Goal: Transaction & Acquisition: Purchase product/service

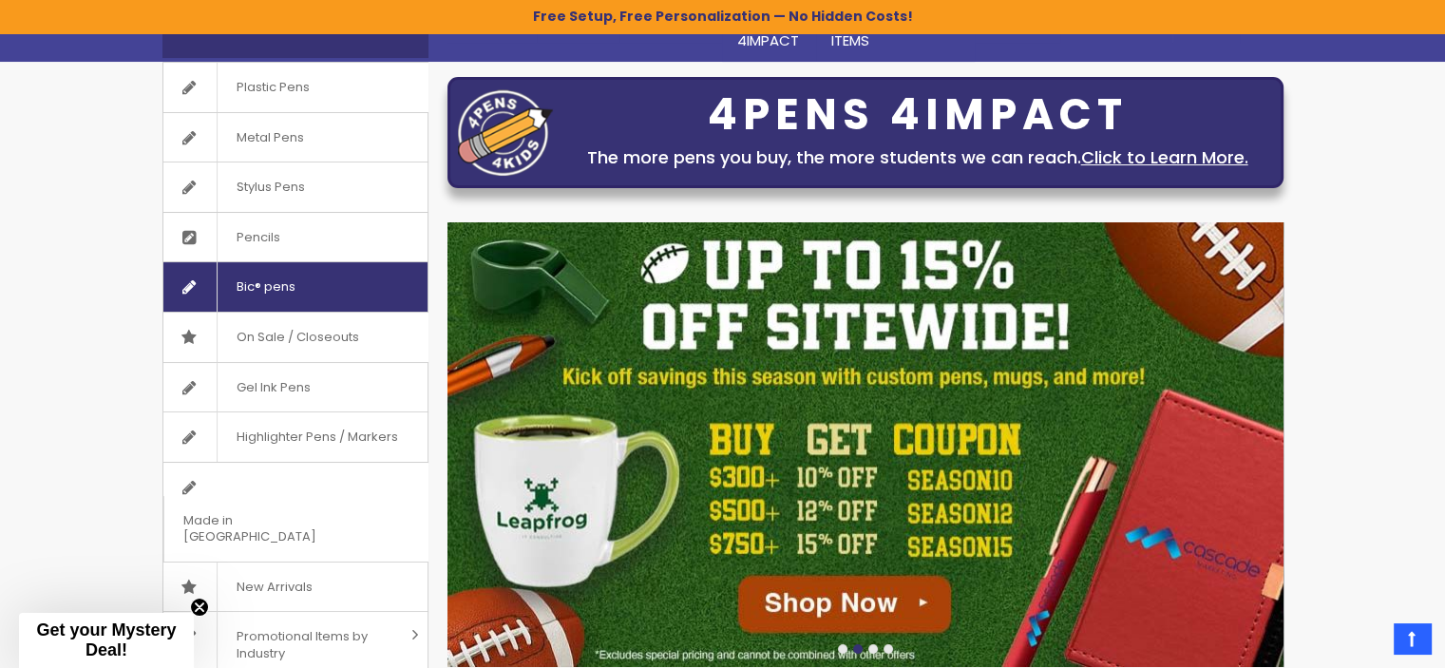
scroll to position [128, 0]
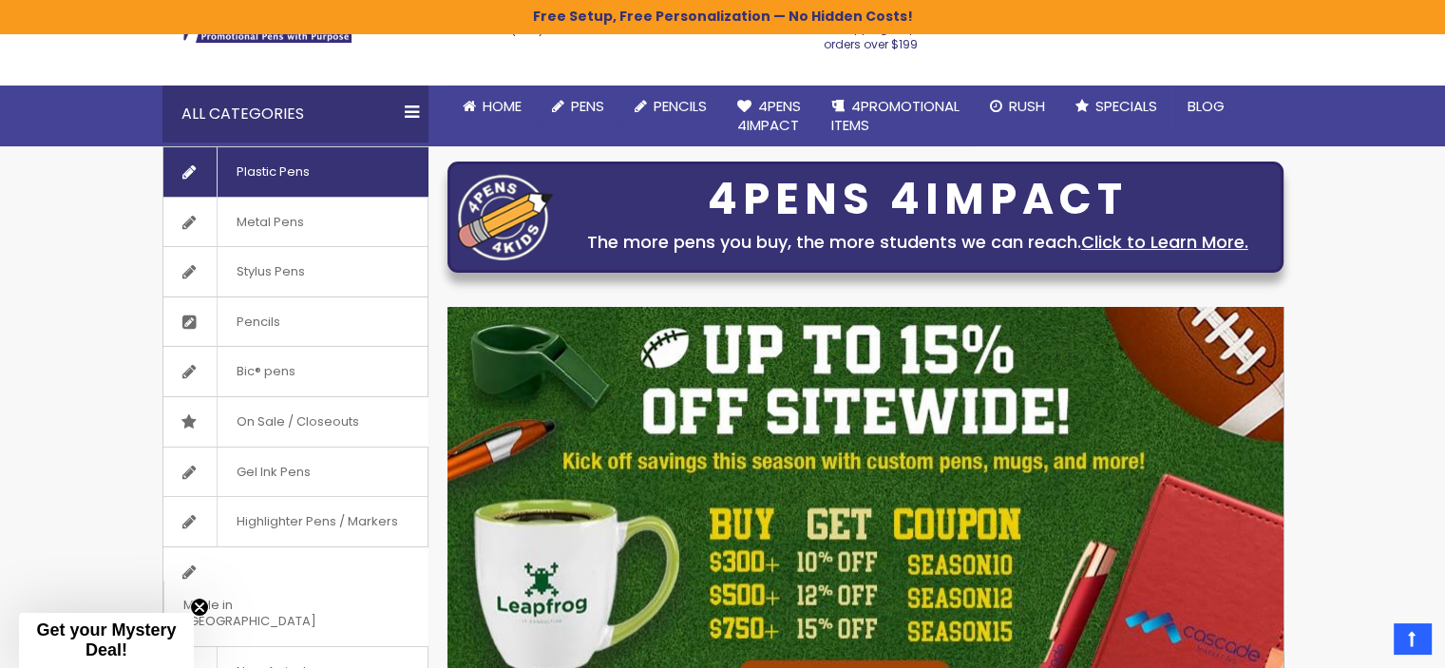
click at [274, 174] on span "Plastic Pens" at bounding box center [273, 171] width 112 height 49
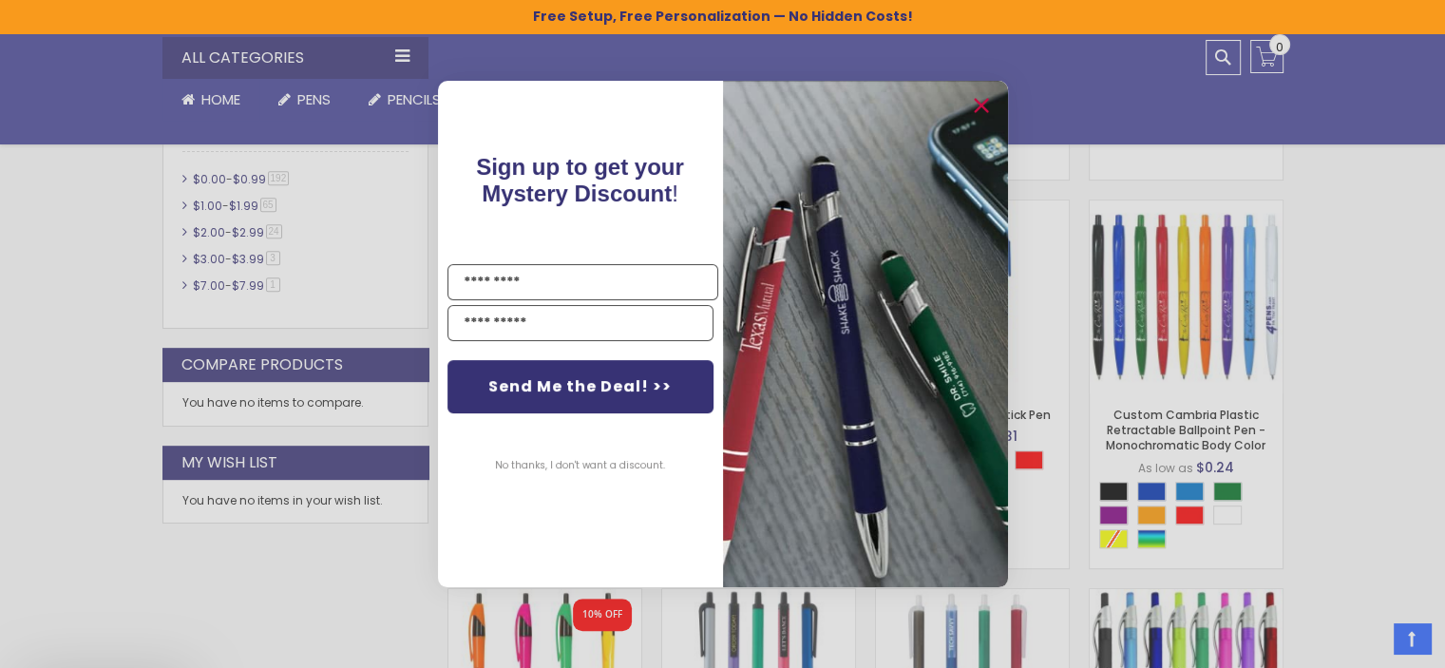
scroll to position [950, 0]
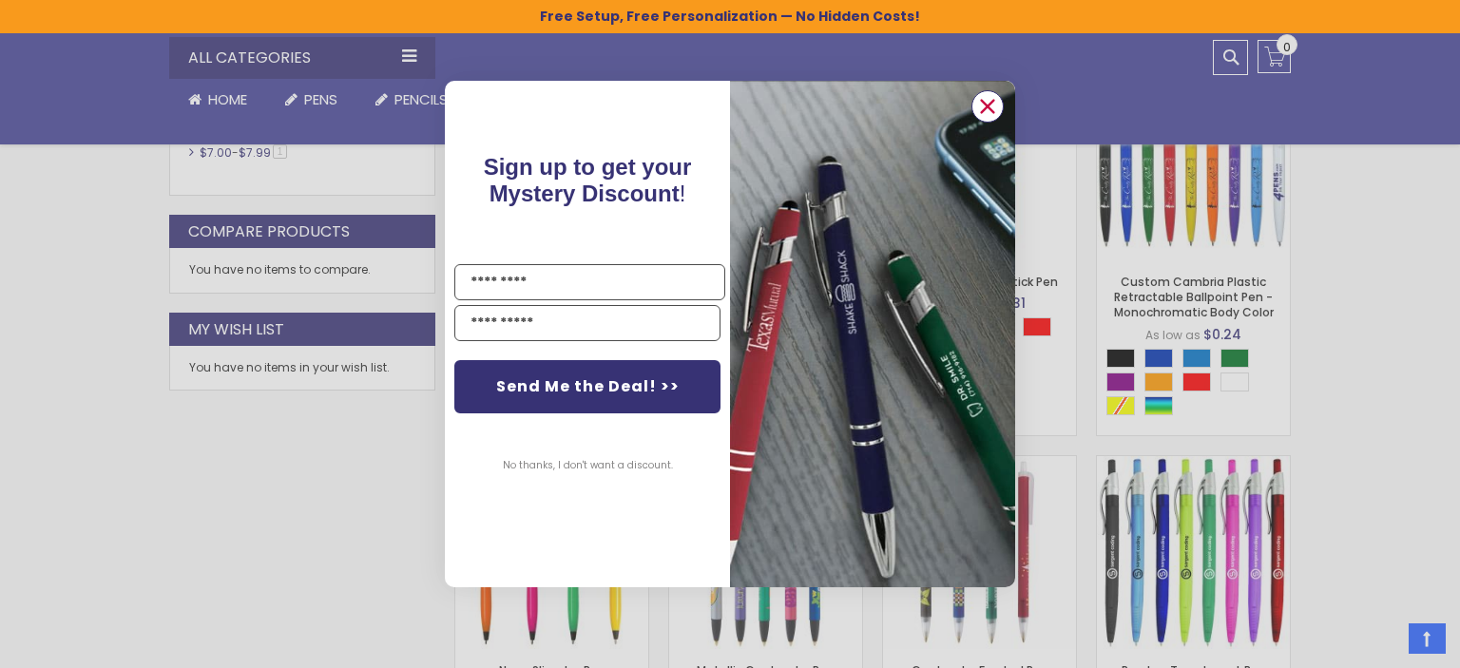
click at [987, 105] on icon "Close dialog" at bounding box center [988, 106] width 12 height 12
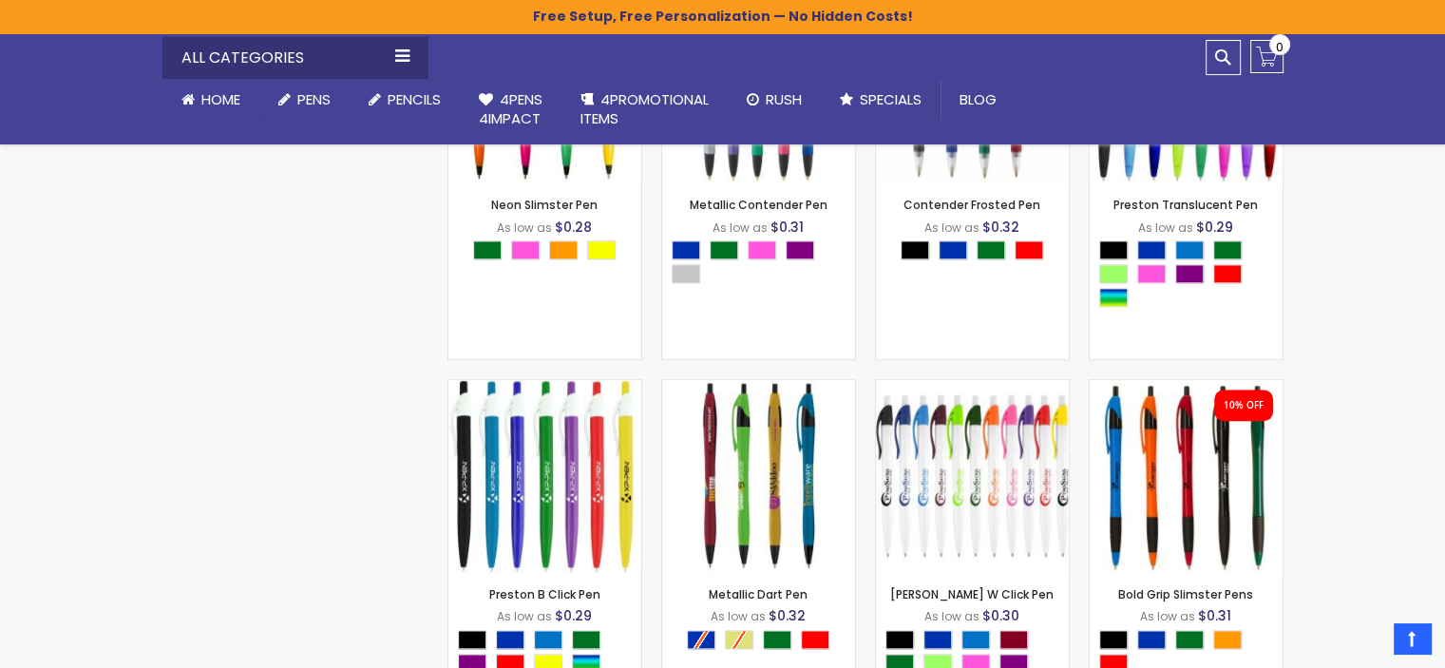
scroll to position [1520, 0]
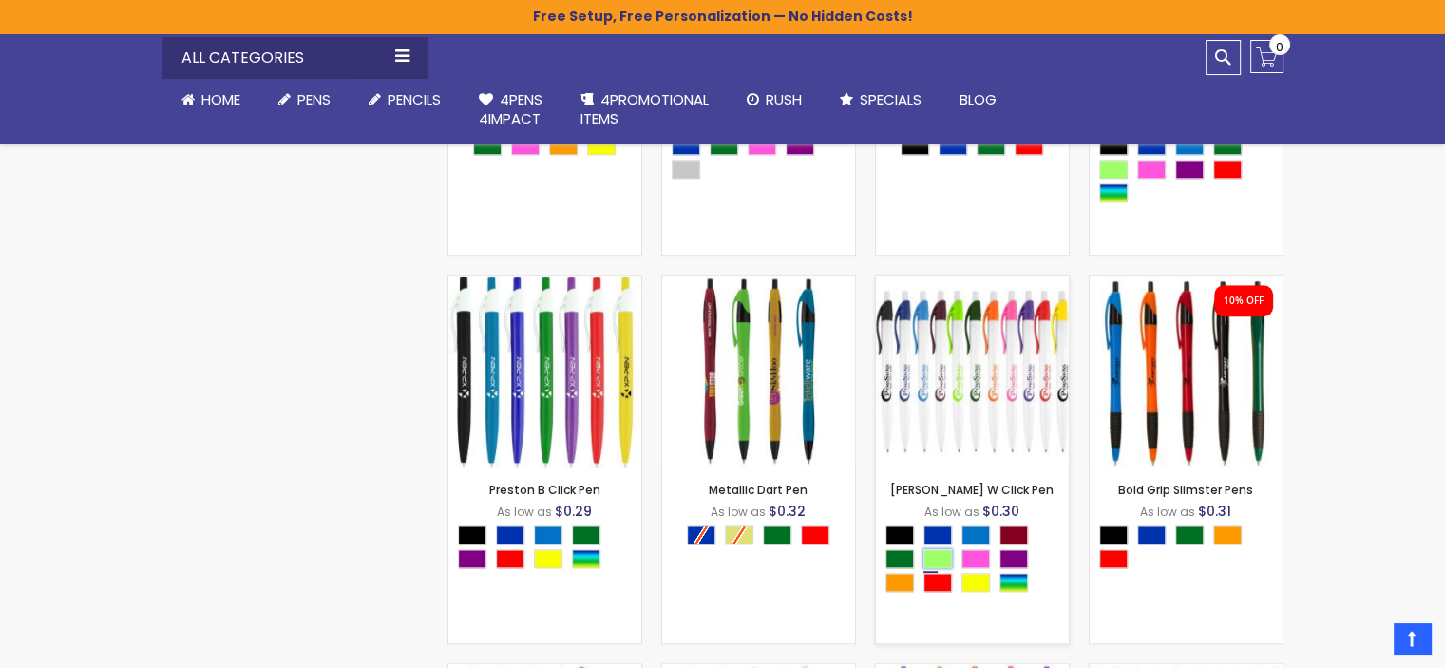
click at [937, 554] on div "Green Light" at bounding box center [938, 558] width 29 height 19
type input "****"
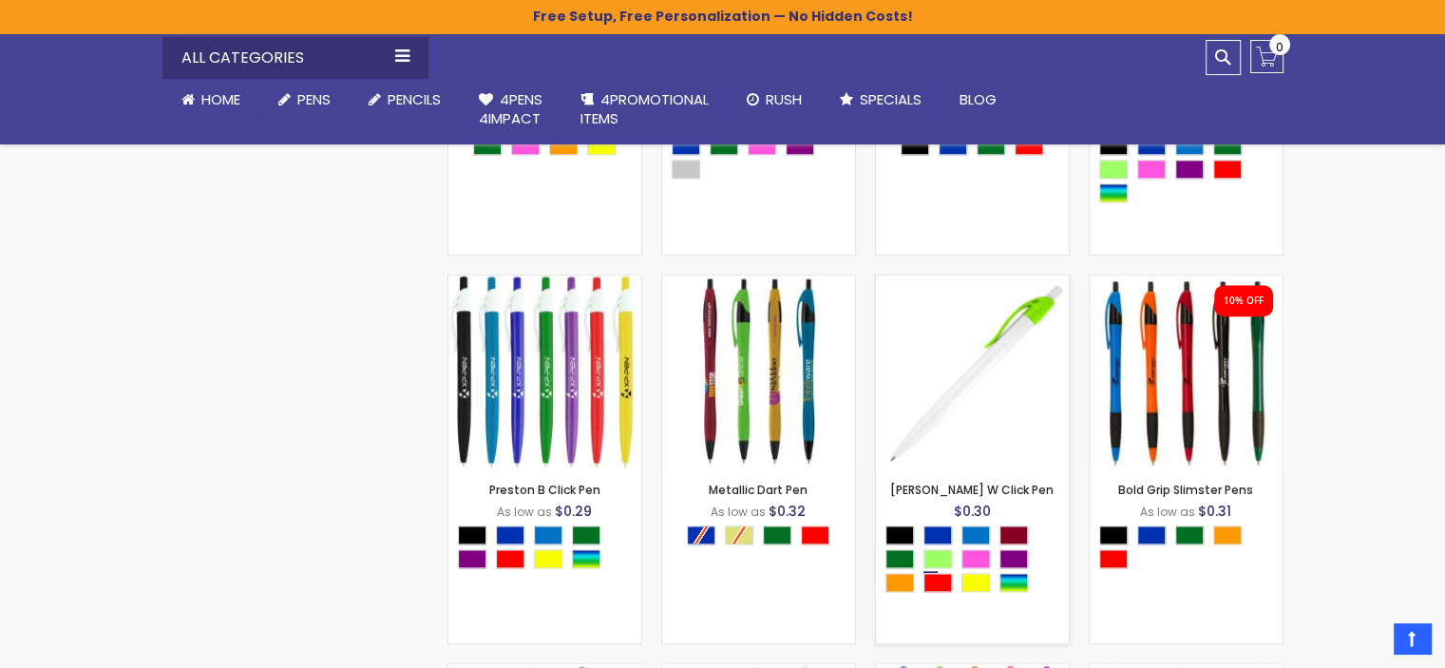
click at [954, 391] on img at bounding box center [972, 372] width 193 height 193
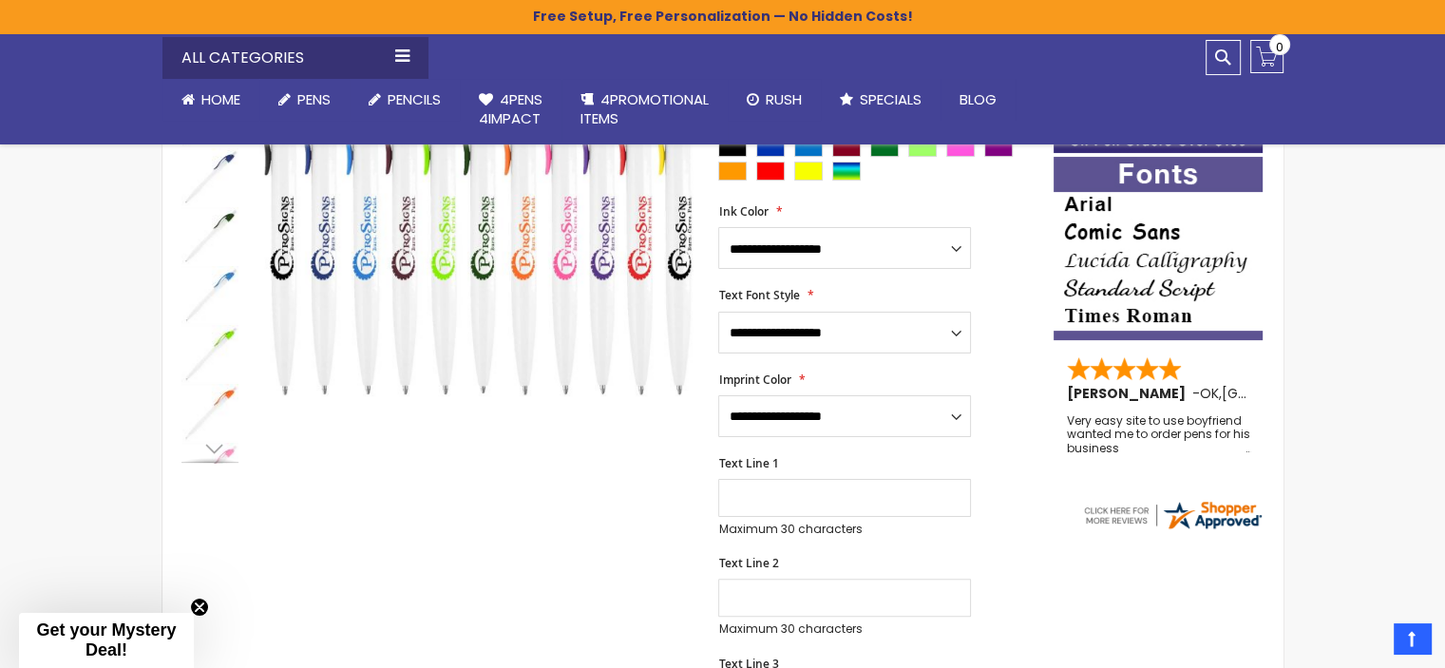
scroll to position [380, 0]
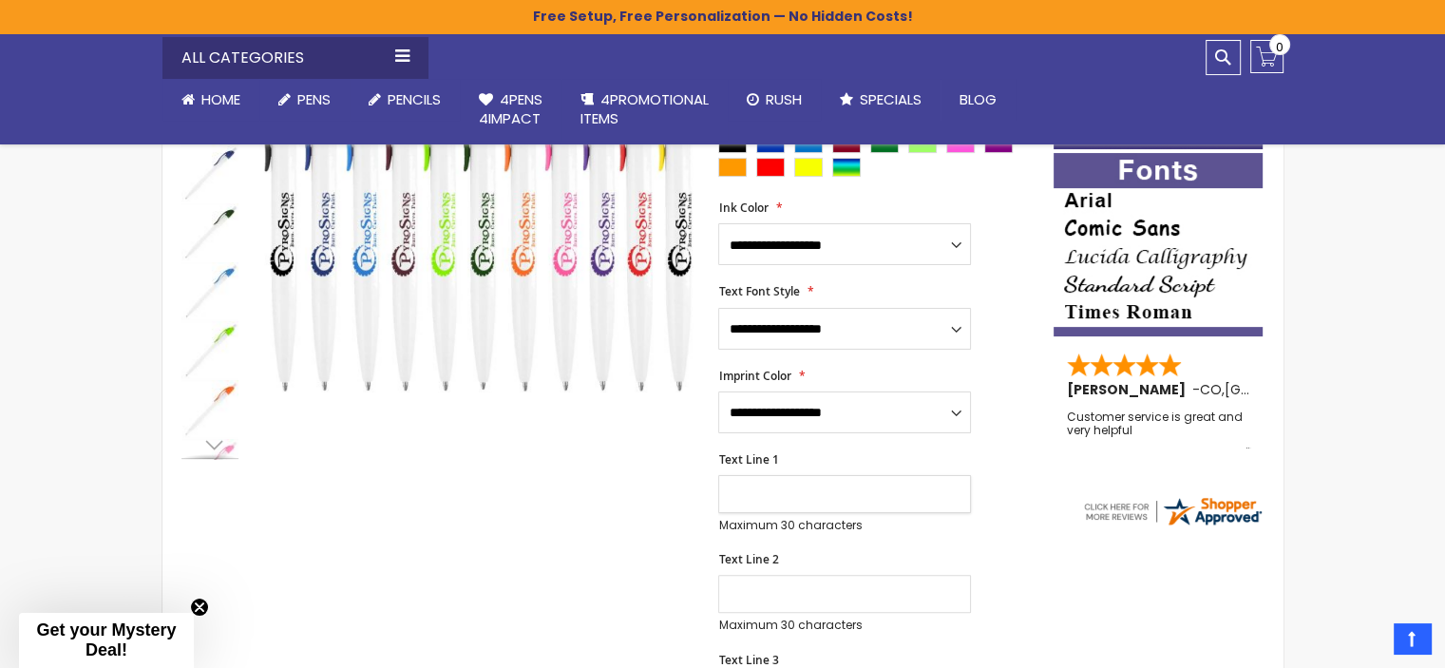
click at [736, 492] on input "Text Line 1" at bounding box center [844, 494] width 253 height 38
